Goal: Task Accomplishment & Management: Manage account settings

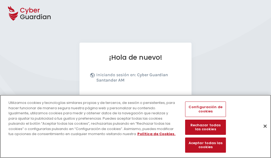
scroll to position [65, 0]
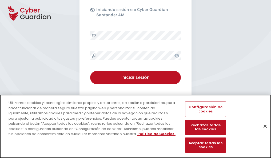
click at [262, 132] on button "Cerrar" at bounding box center [265, 126] width 12 height 12
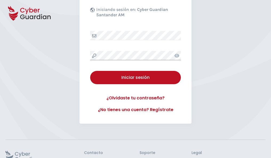
scroll to position [104, 0]
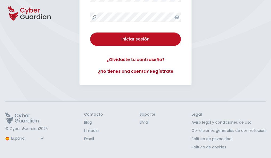
click at [90, 32] on button "Iniciar sesión" at bounding box center [135, 38] width 91 height 13
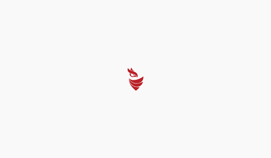
scroll to position [0, 0]
select select "Português (BR)"
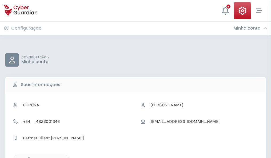
click at [27, 157] on icon "button" at bounding box center [27, 159] width 5 height 5
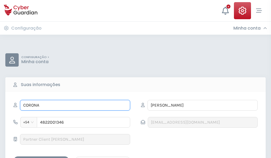
click at [75, 105] on input "CORONA" at bounding box center [75, 105] width 110 height 11
type input "C"
type input "Judith"
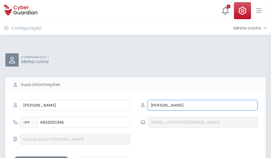
click at [202, 105] on input "SARMIENTO" at bounding box center [202, 105] width 110 height 11
type input "S"
type input "Valcárcel"
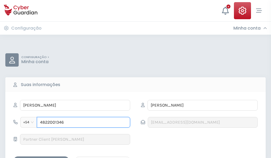
click at [83, 122] on input "4822001346" at bounding box center [83, 122] width 93 height 11
type input "4"
type input "4828278472"
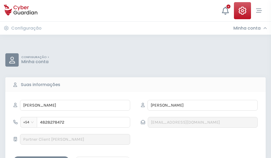
click at [41, 158] on div "Salvar alterações" at bounding box center [41, 161] width 48 height 7
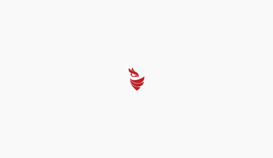
select select "Português (BR)"
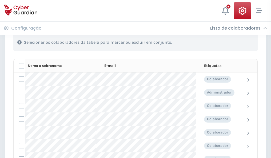
scroll to position [228, 0]
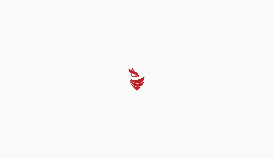
select select "Português (BR)"
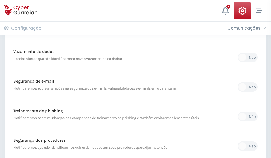
scroll to position [280, 0]
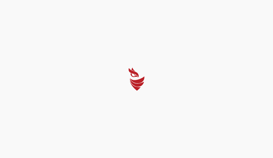
select select "Português (BR)"
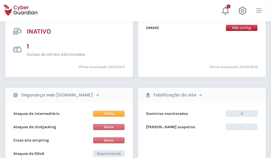
scroll to position [528, 0]
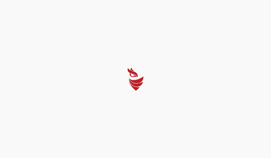
select select "Português (BR)"
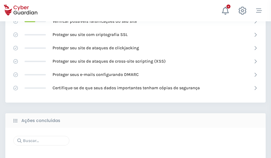
scroll to position [355, 0]
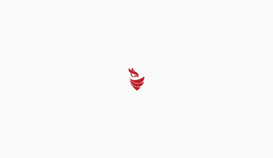
select select "Português (BR)"
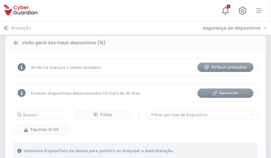
scroll to position [496, 0]
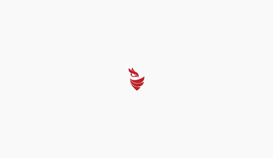
select select "Português (BR)"
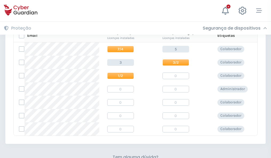
scroll to position [228, 0]
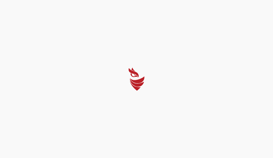
select select "Português (BR)"
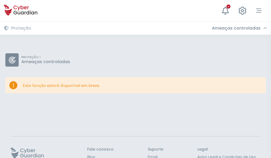
scroll to position [35, 0]
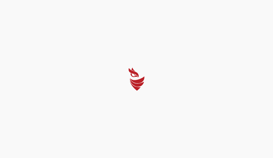
select select "Português (BR)"
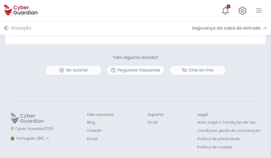
scroll to position [313, 0]
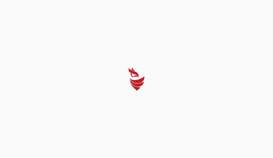
select select "Português (BR)"
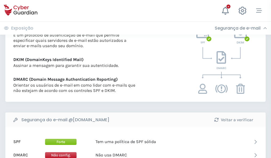
scroll to position [287, 0]
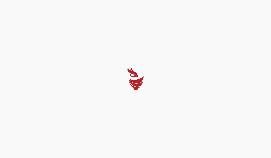
select select "Português (BR)"
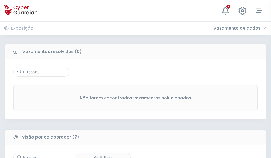
scroll to position [440, 0]
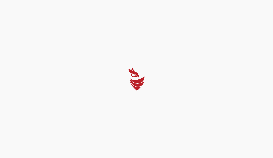
select select "Português (BR)"
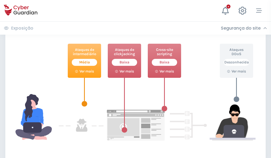
scroll to position [290, 0]
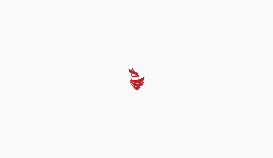
select select "Português (BR)"
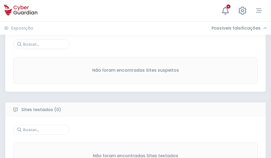
scroll to position [279, 0]
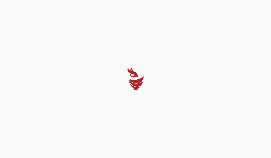
select select "Português (BR)"
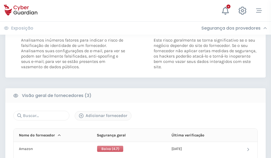
scroll to position [298, 0]
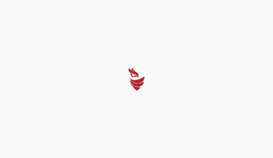
select select "Português (BR)"
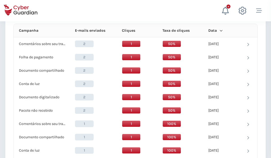
scroll to position [477, 0]
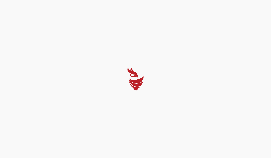
select select "Português (BR)"
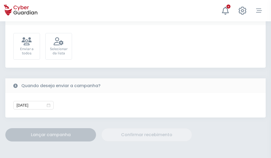
scroll to position [195, 0]
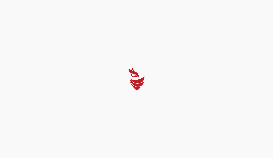
select select "Português (BR)"
